Goal: Task Accomplishment & Management: Manage account settings

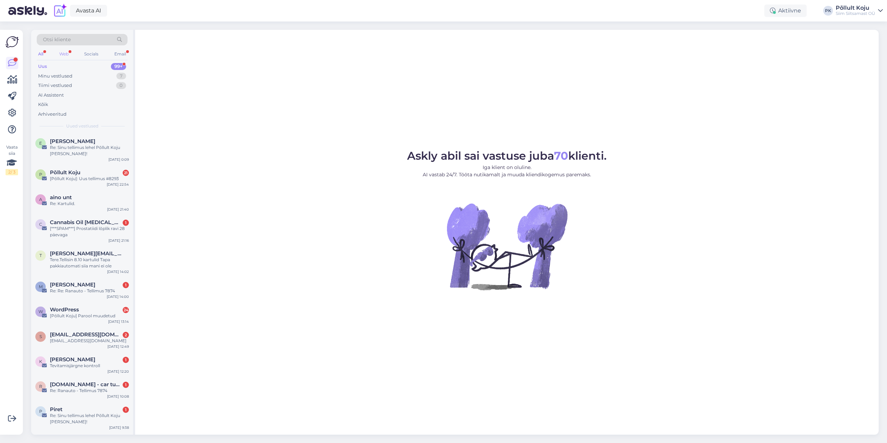
click at [69, 56] on div "Web" at bounding box center [64, 54] width 12 height 9
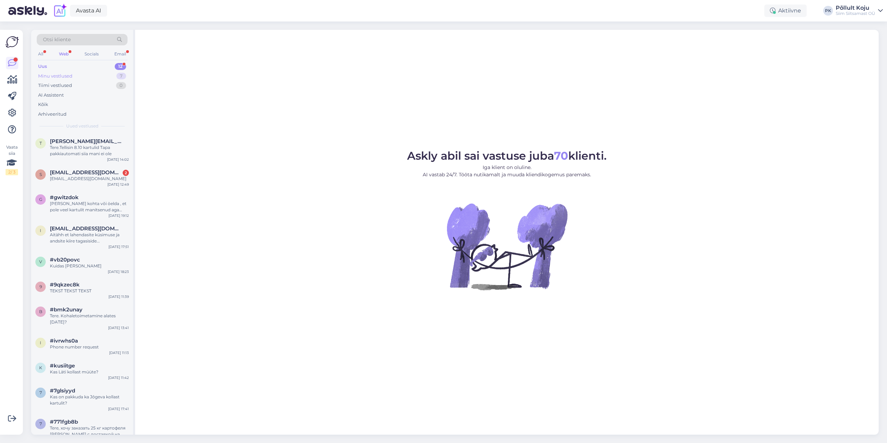
click at [96, 76] on div "Minu vestlused 7" at bounding box center [82, 76] width 91 height 10
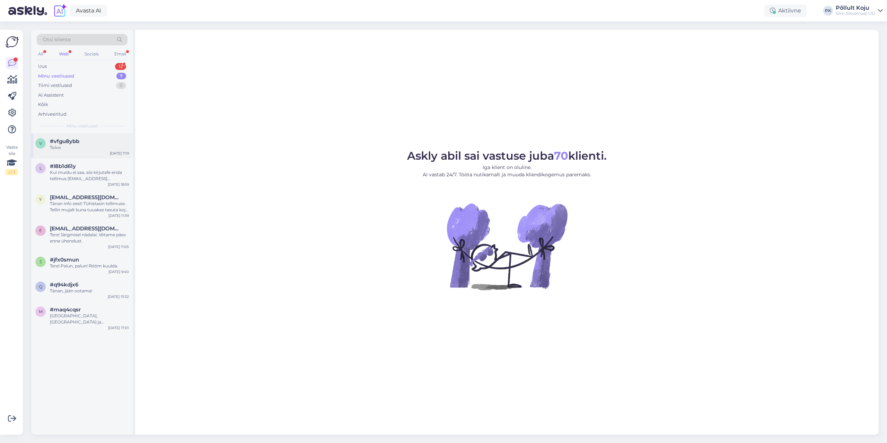
click at [85, 149] on div "Toivo" at bounding box center [89, 147] width 79 height 6
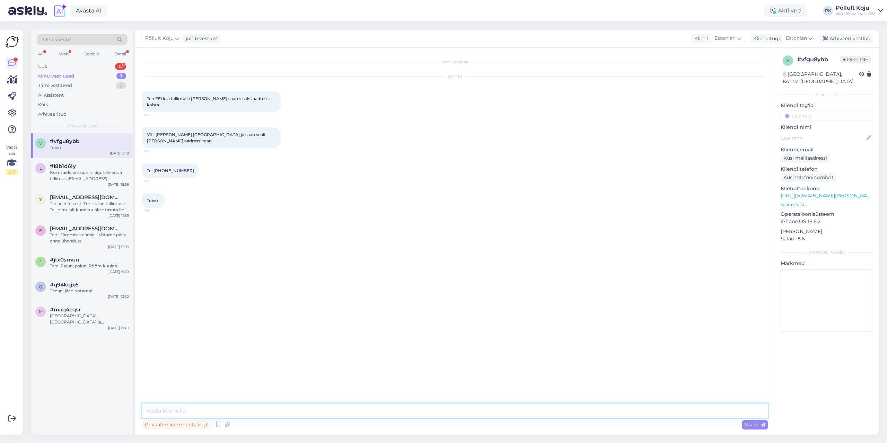
click at [320, 417] on textarea at bounding box center [455, 410] width 626 height 15
type textarea "Tere! [PERSON_NAME]"
click at [12, 116] on icon at bounding box center [12, 113] width 8 height 8
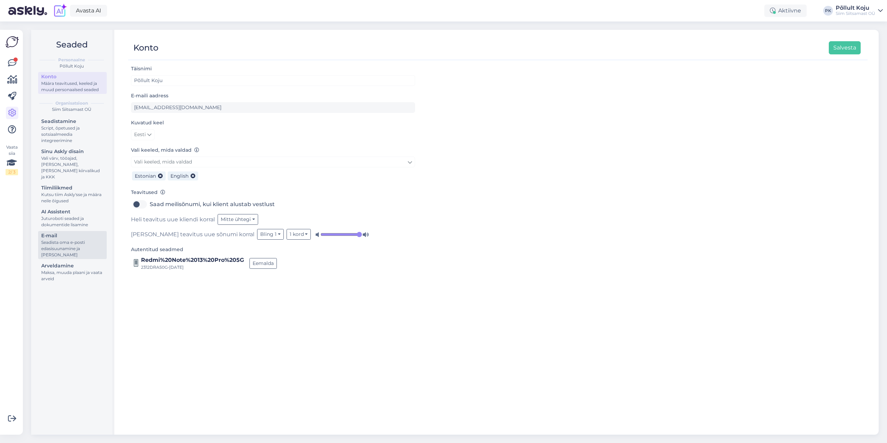
click at [72, 245] on div "Seadista oma e-posti edasisuunamine ja [PERSON_NAME]" at bounding box center [72, 248] width 62 height 19
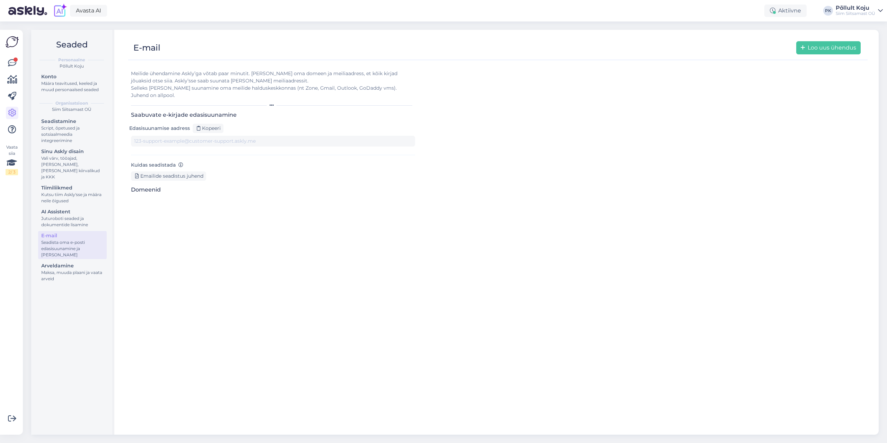
type input "[DOMAIN_NAME][EMAIL_ADDRESS][DOMAIN_NAME]"
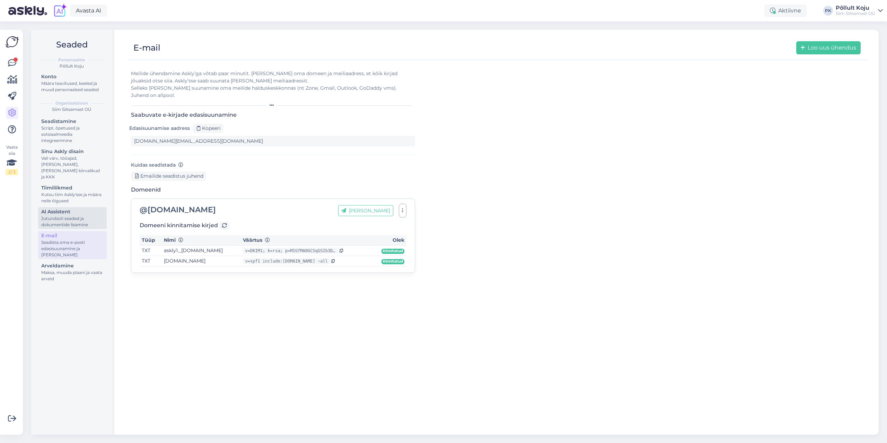
click at [65, 215] on div "Juturoboti seaded ja dokumentide lisamine" at bounding box center [72, 221] width 62 height 12
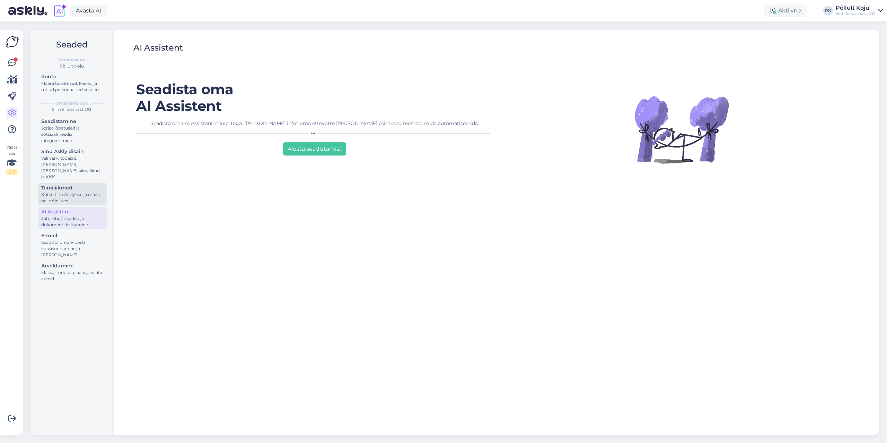
click at [63, 192] on div "Kutsu tiim Askly'sse ja määra neile õigused" at bounding box center [72, 198] width 62 height 12
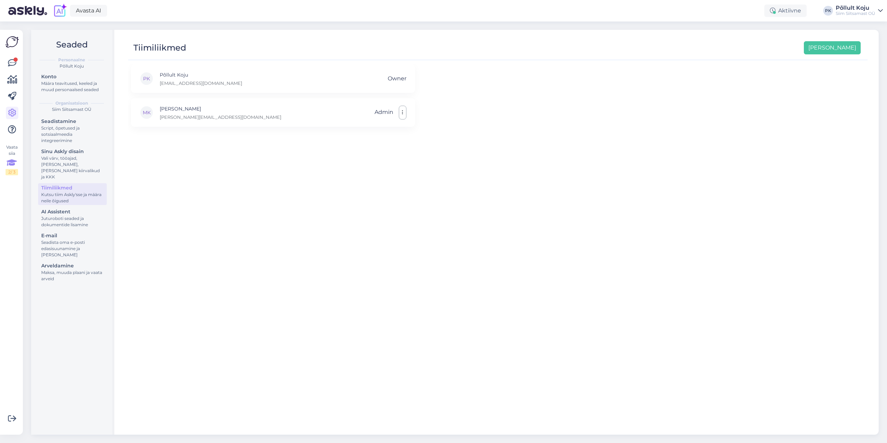
click at [13, 148] on div "Vaata siia 2 / 3" at bounding box center [12, 159] width 12 height 31
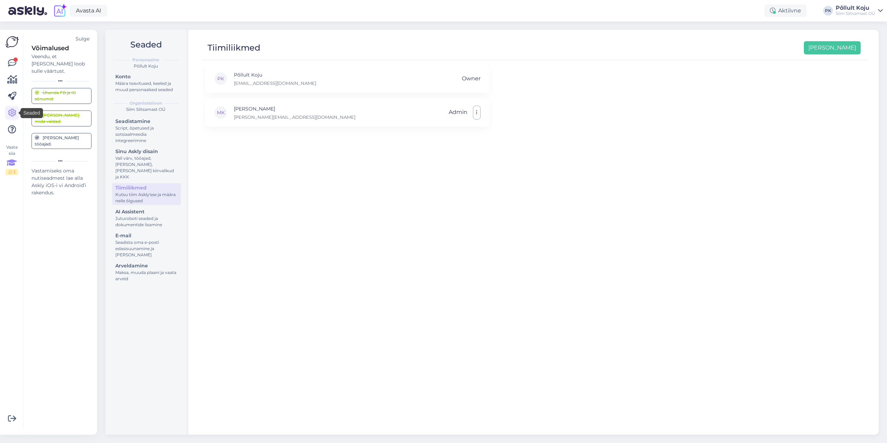
click at [14, 109] on icon at bounding box center [12, 113] width 8 height 8
